Goal: Information Seeking & Learning: Learn about a topic

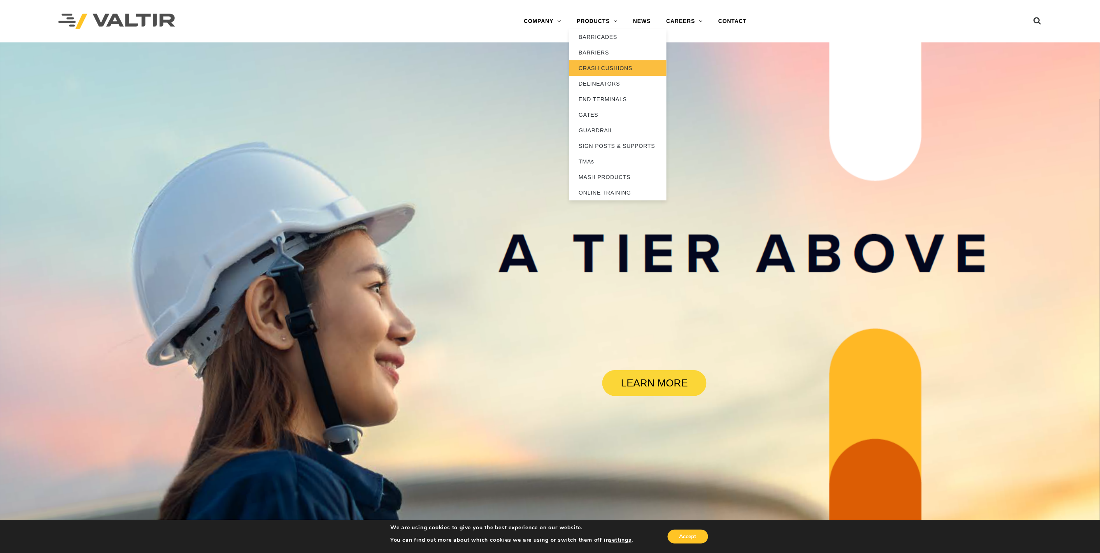
click at [617, 69] on link "CRASH CUSHIONS" at bounding box center [617, 68] width 97 height 16
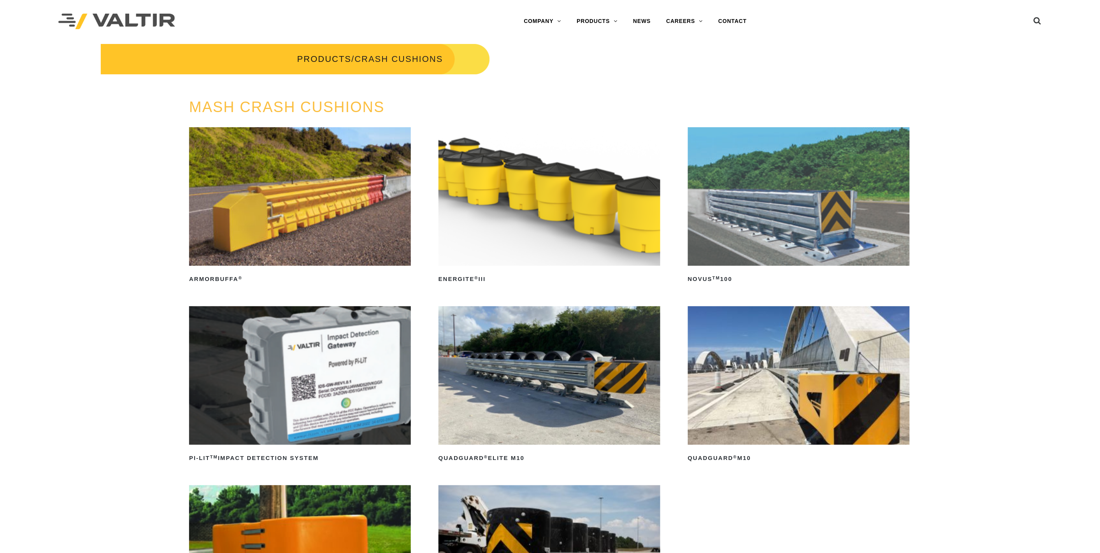
click at [971, 288] on div "MASH CRASH CUSHIONS ArmorBuffa ® Read more ENERGITE ® III Read more NOVUS TM 10…" at bounding box center [550, 400] width 1100 height 602
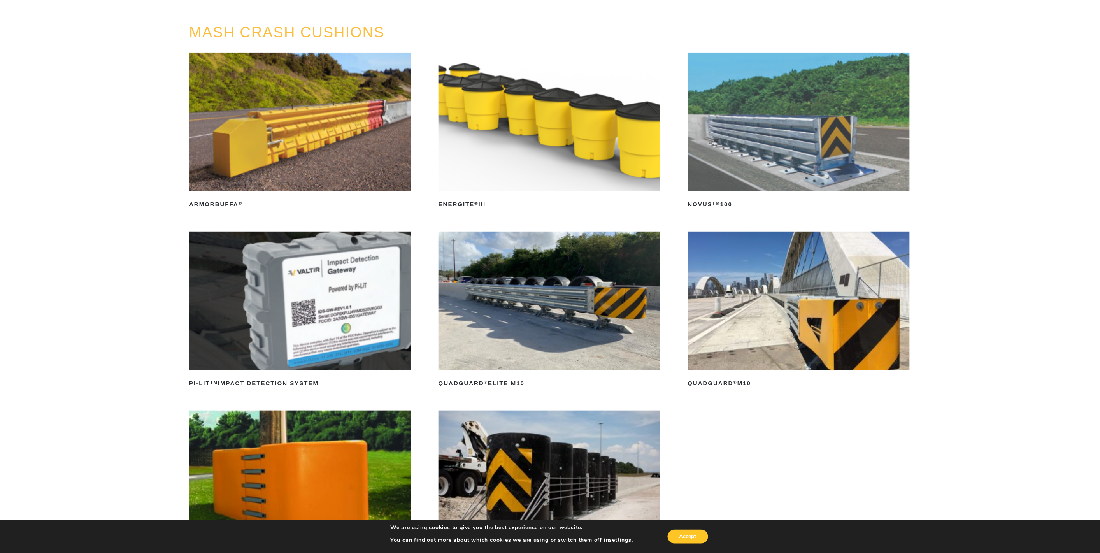
scroll to position [173, 0]
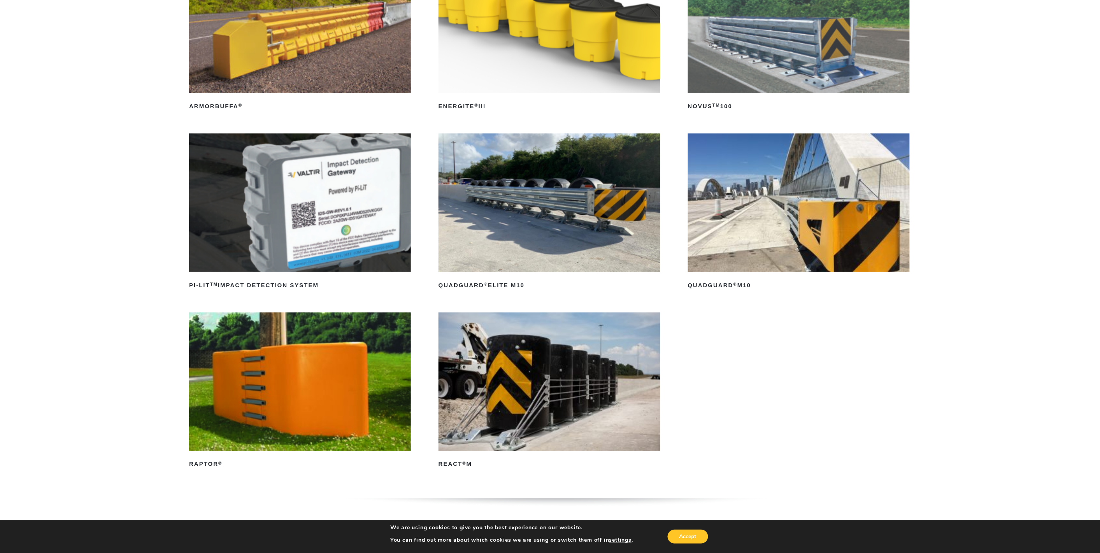
click at [819, 218] on img at bounding box center [799, 202] width 222 height 139
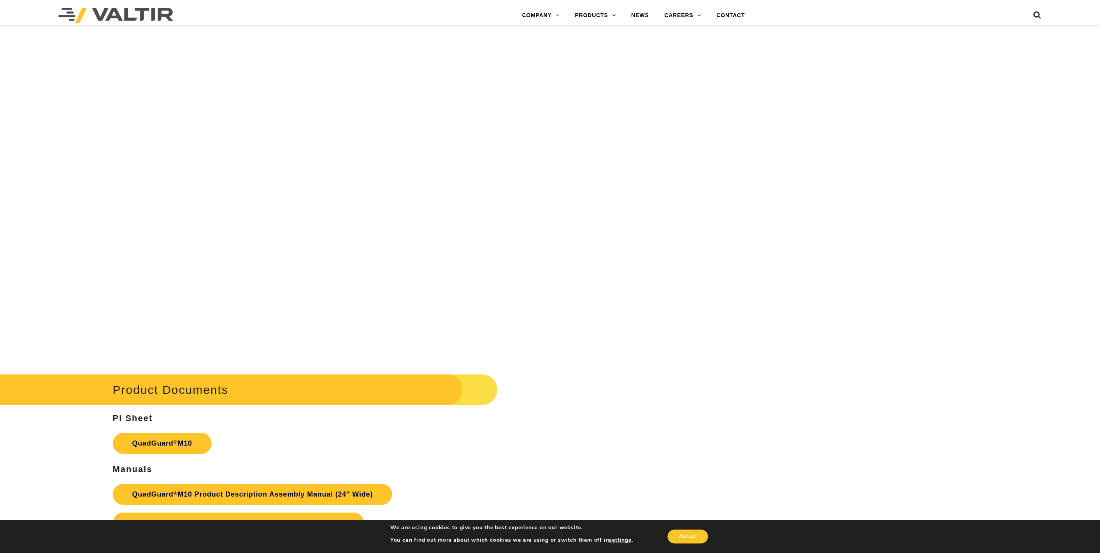
scroll to position [3717, 0]
